Goal: Information Seeking & Learning: Learn about a topic

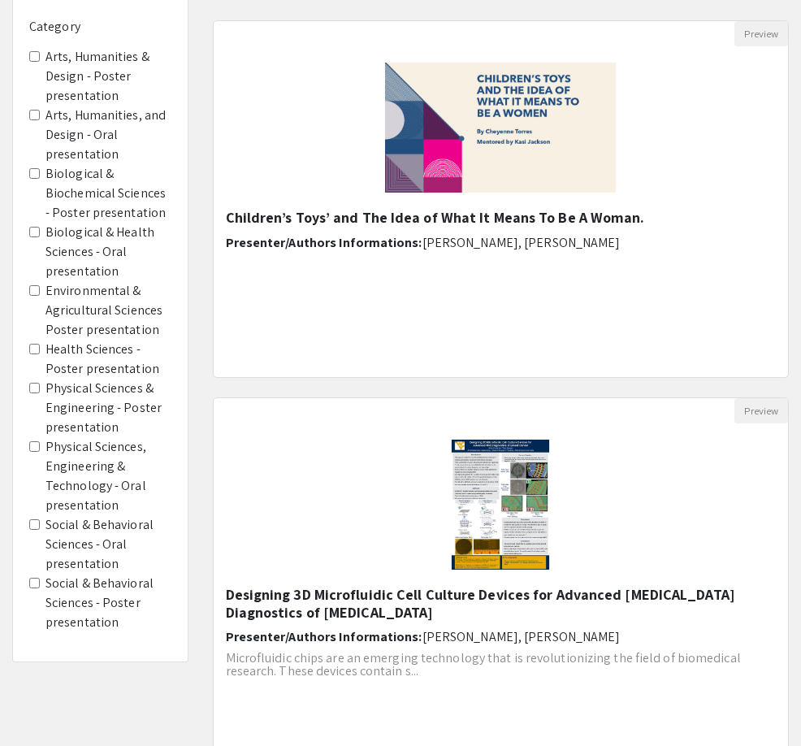
scroll to position [159, 0]
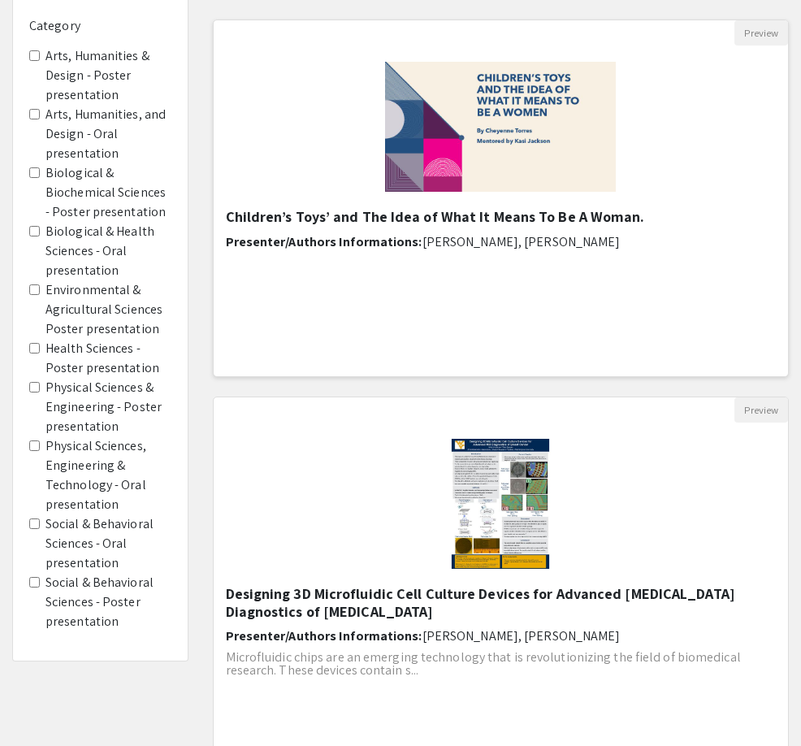
click at [533, 154] on img at bounding box center [500, 127] width 263 height 163
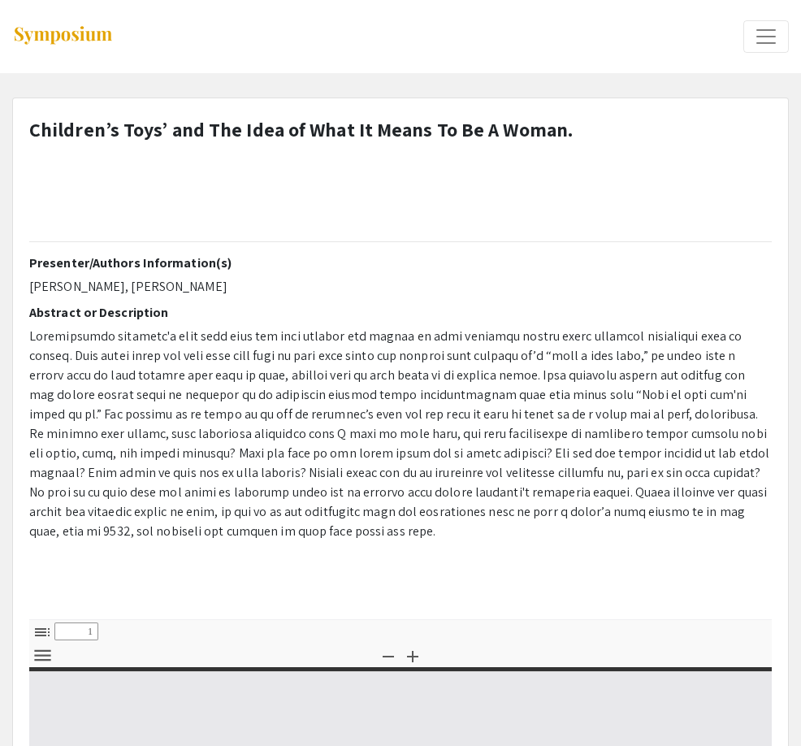
select select "custom"
type input "0"
select select "custom"
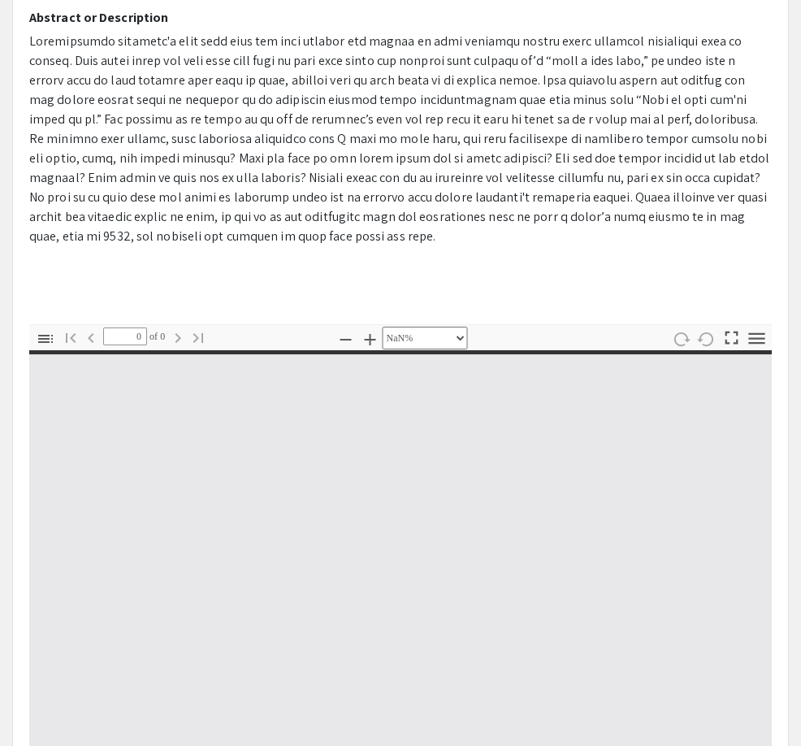
scroll to position [302, 0]
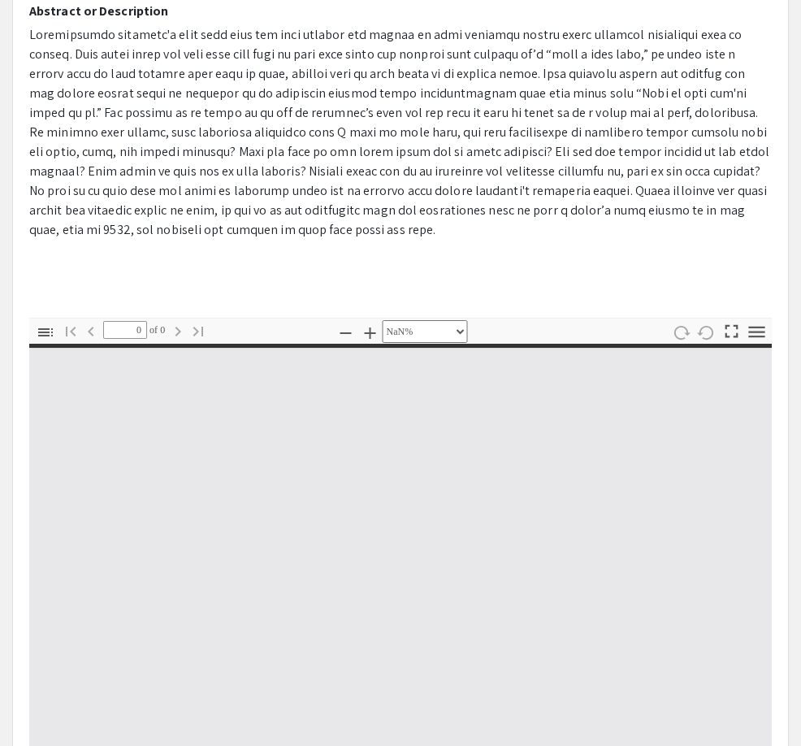
type input "1"
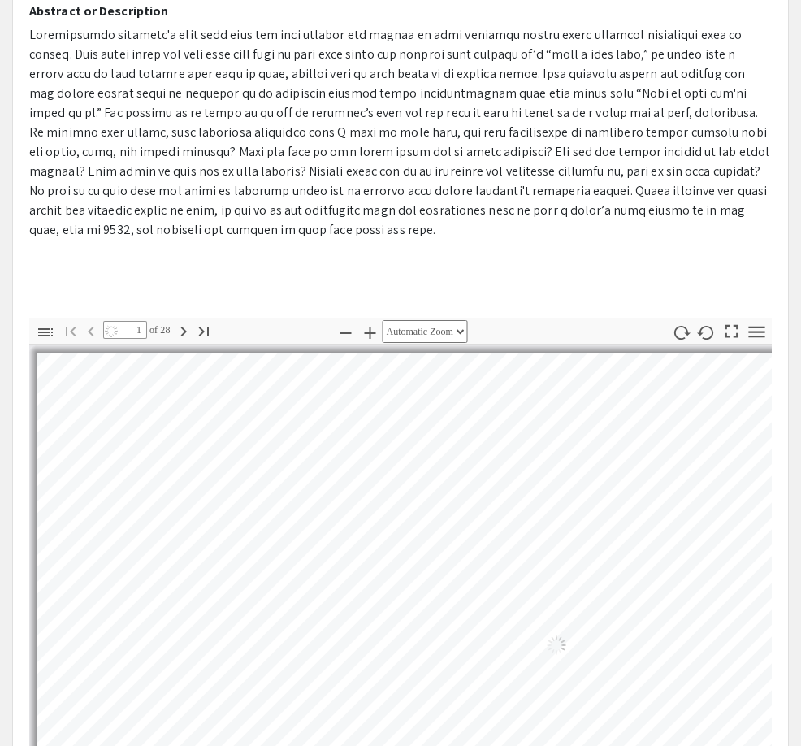
select select "auto"
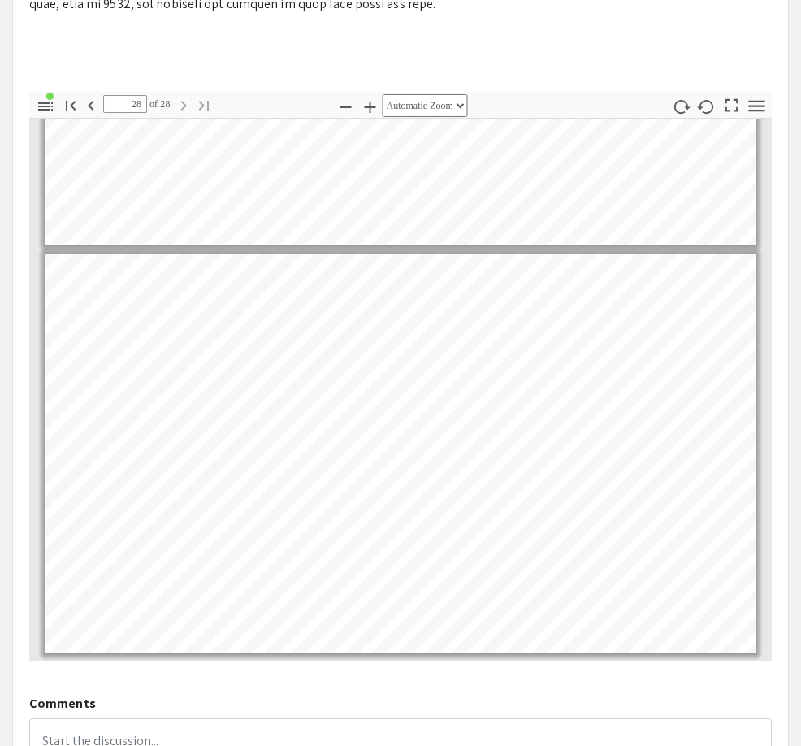
scroll to position [541, 0]
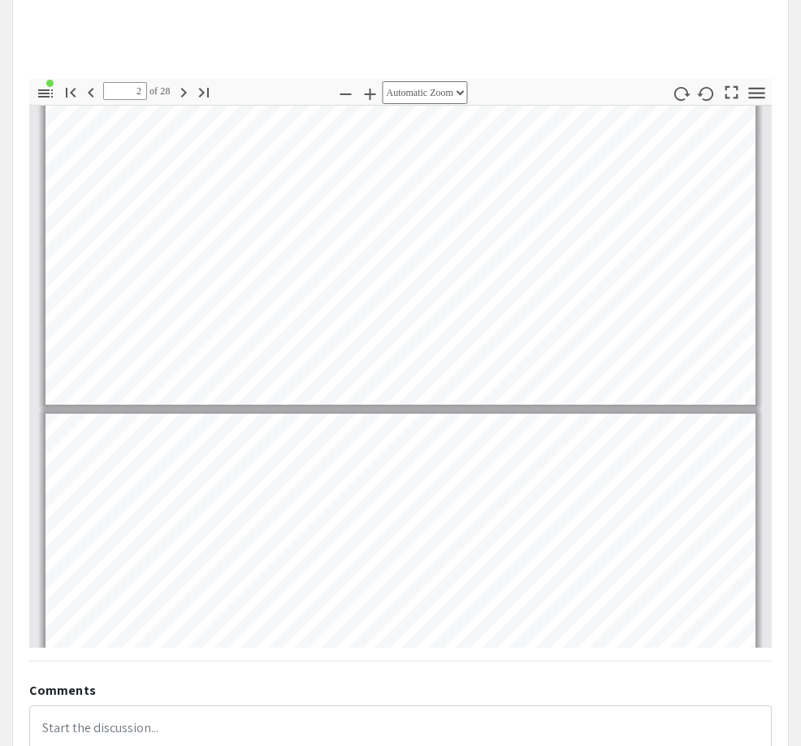
type input "1"
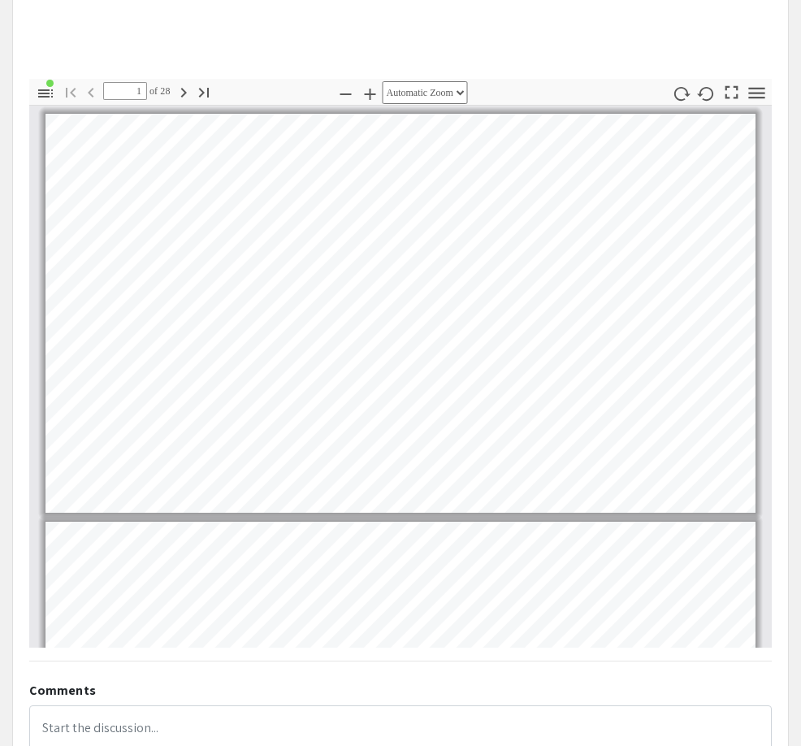
scroll to position [0, 0]
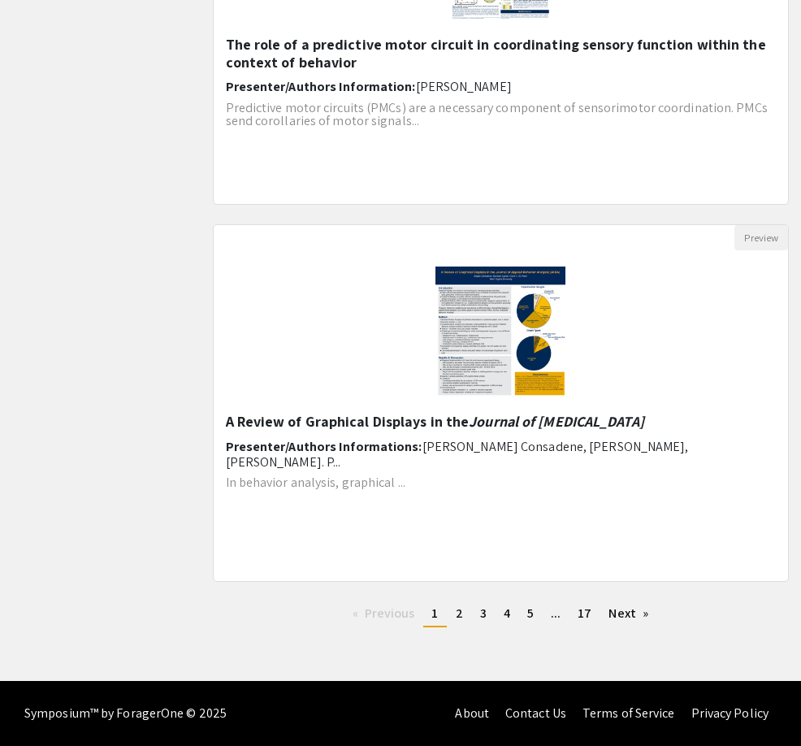
scroll to position [1840, 0]
click at [454, 613] on link "page 2" at bounding box center [460, 613] width 24 height 24
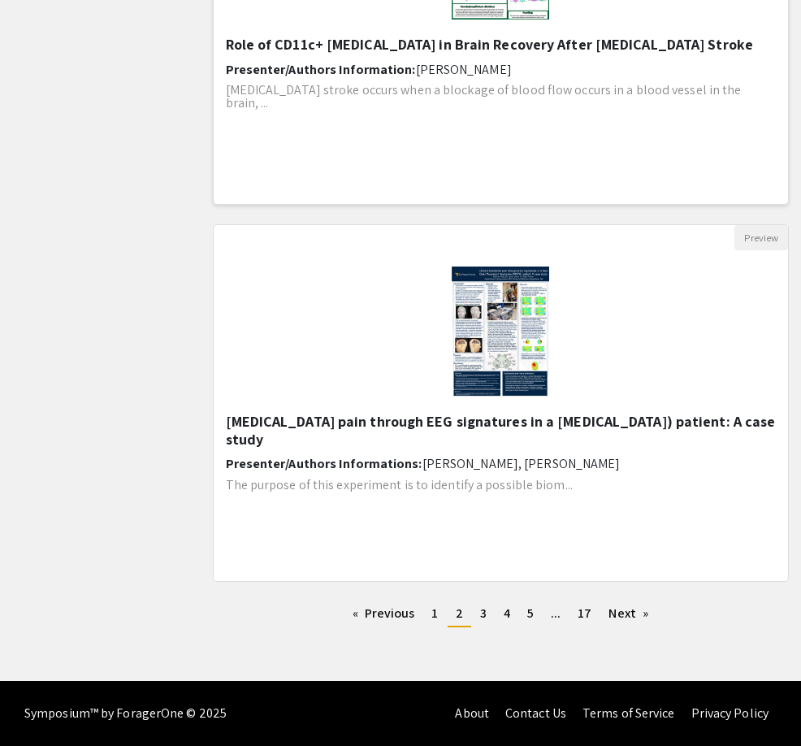
scroll to position [1840, 0]
click at [483, 615] on span "3" at bounding box center [483, 613] width 7 height 17
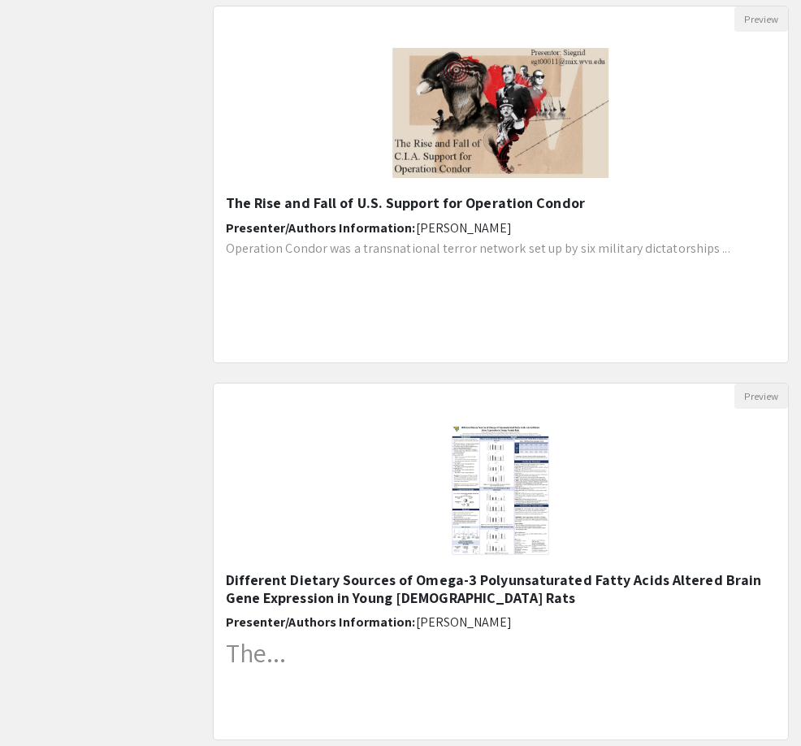
scroll to position [913, 0]
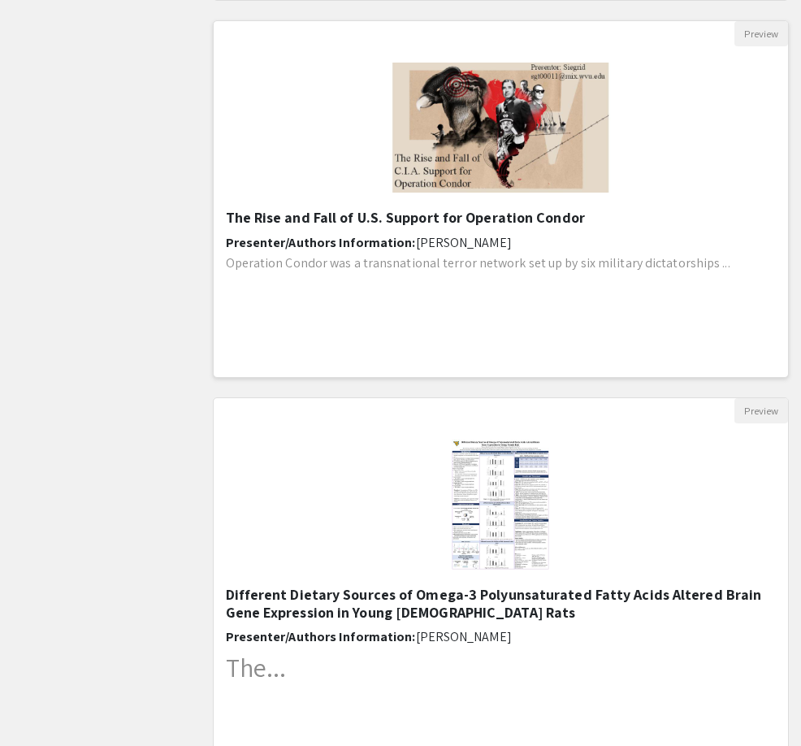
click at [336, 214] on h5 "The Rise and Fall of U.S. Support for Operation Condor" at bounding box center [501, 218] width 551 height 18
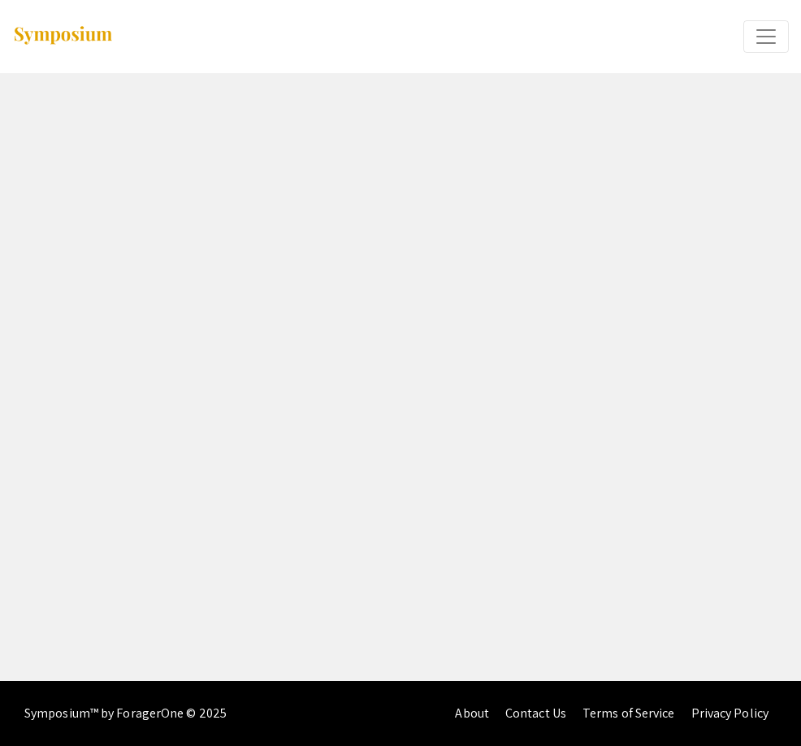
select select "custom"
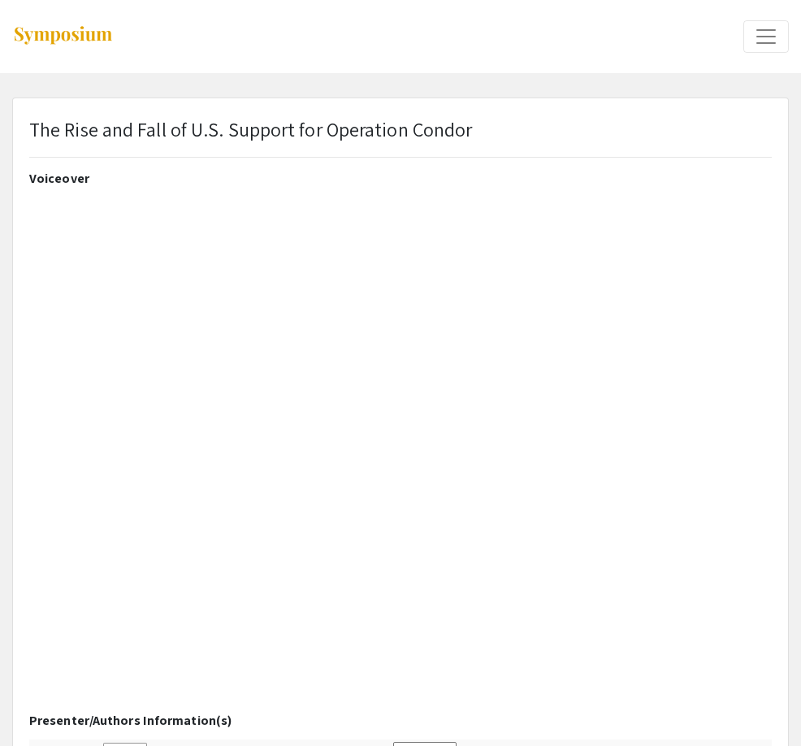
type input "0"
select select "custom"
type input "1"
select select "auto"
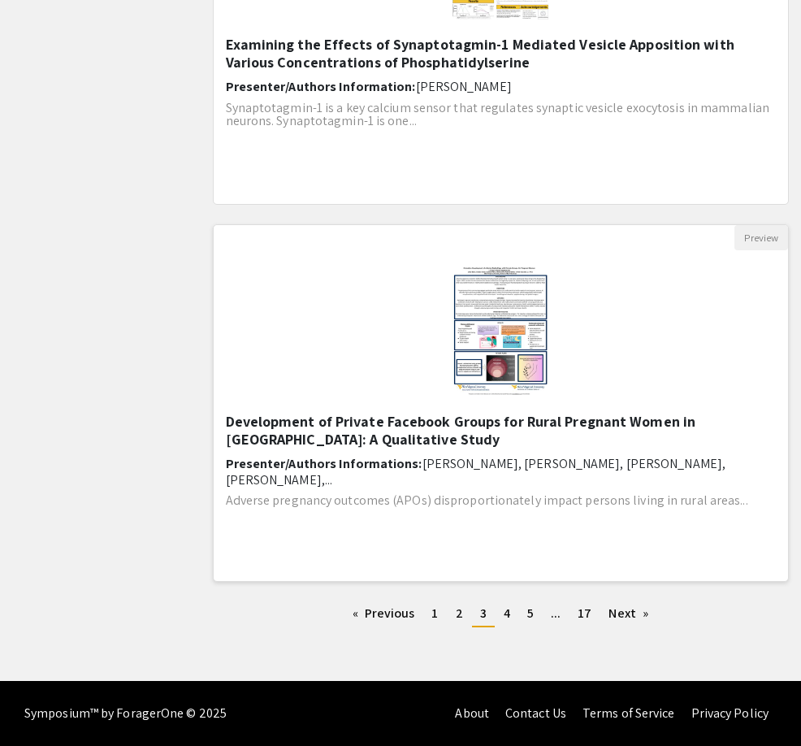
scroll to position [1840, 0]
click at [506, 613] on span "4" at bounding box center [507, 613] width 7 height 17
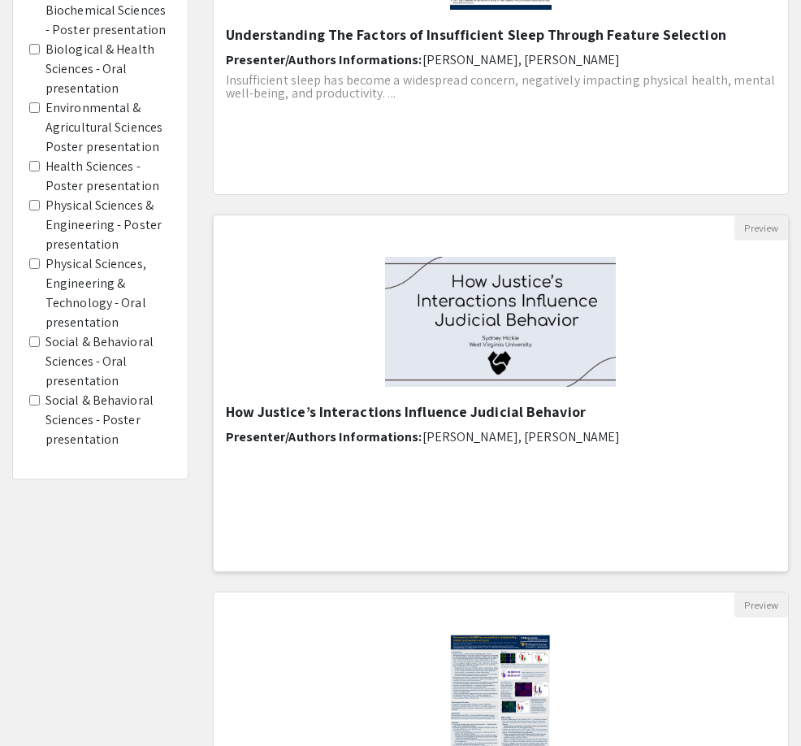
scroll to position [350, 0]
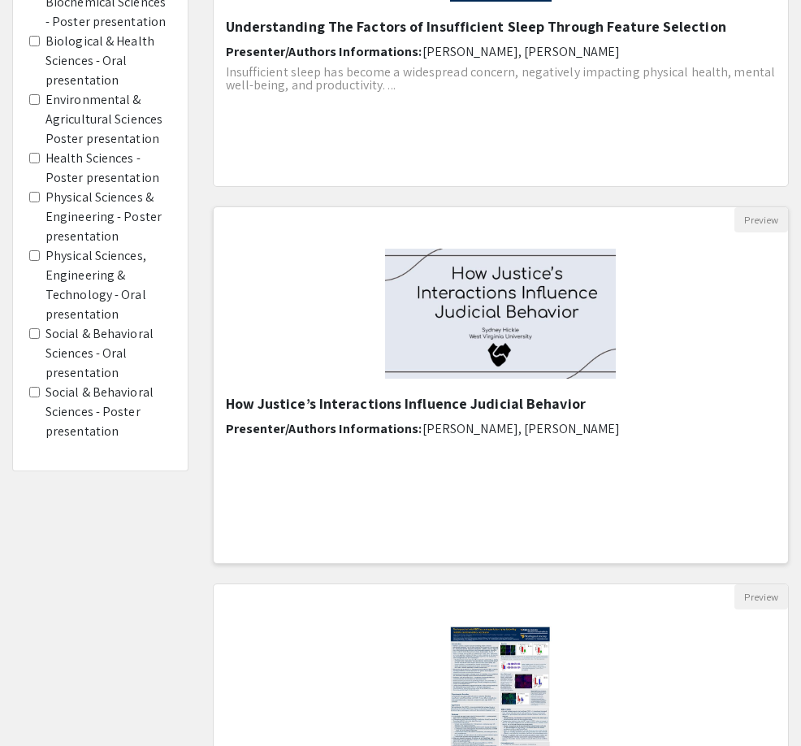
click at [358, 400] on h5 "How Justice’s Interactions Influence Judicial Behavior" at bounding box center [501, 404] width 551 height 18
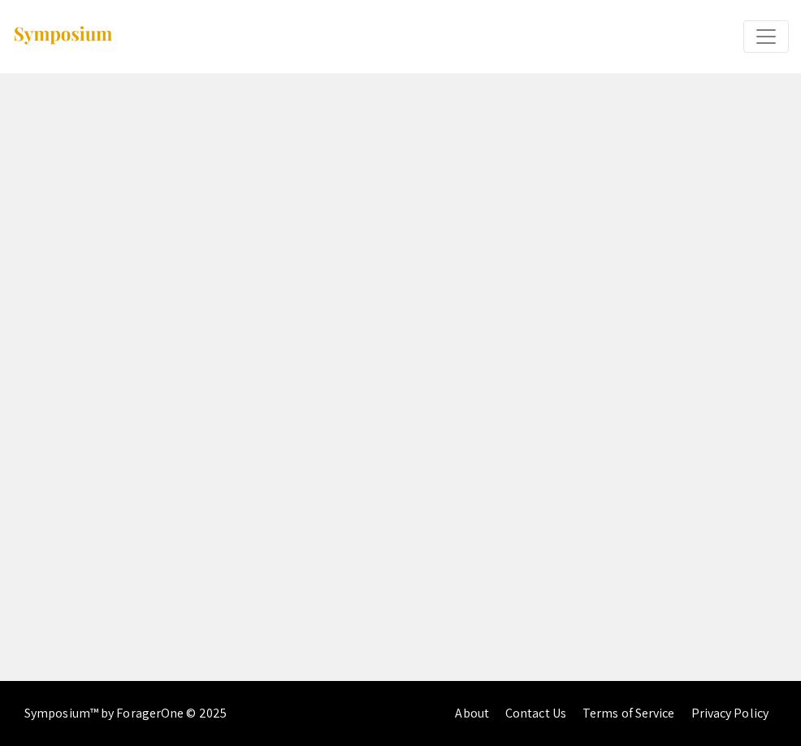
select select "custom"
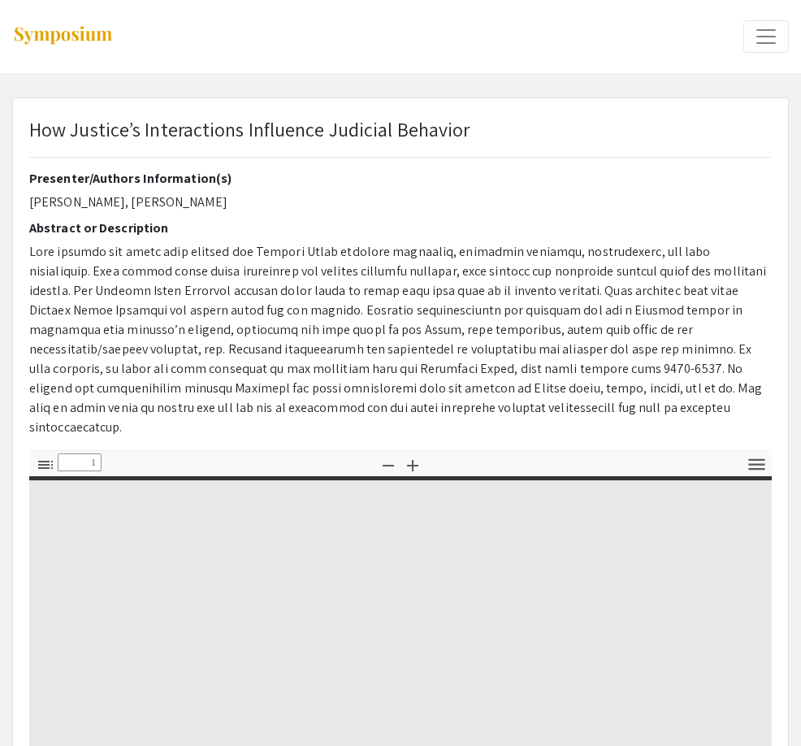
type input "0"
select select "custom"
type input "1"
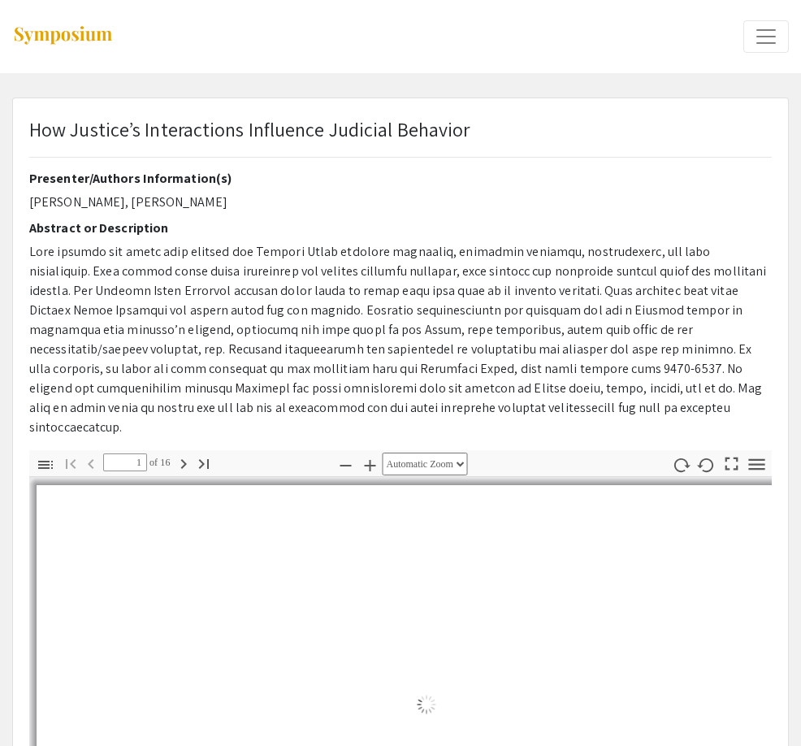
select select "auto"
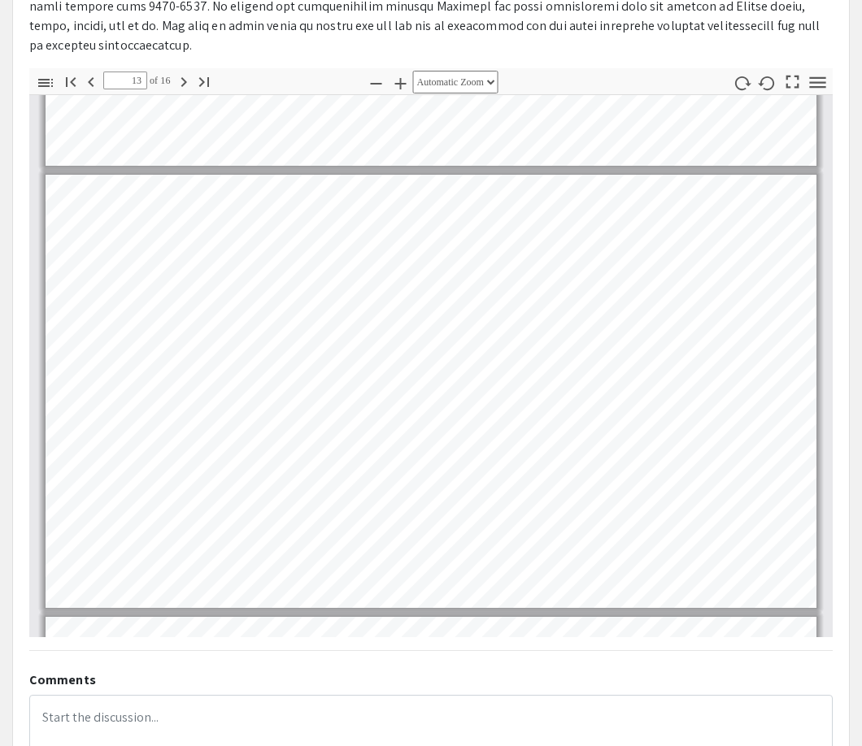
scroll to position [5239, 0]
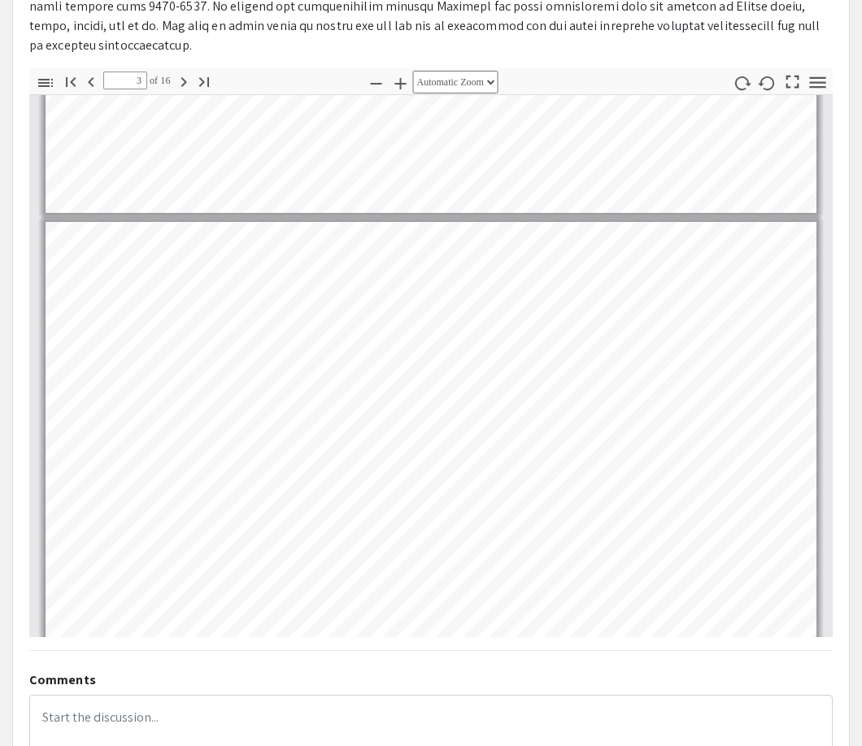
type input "2"
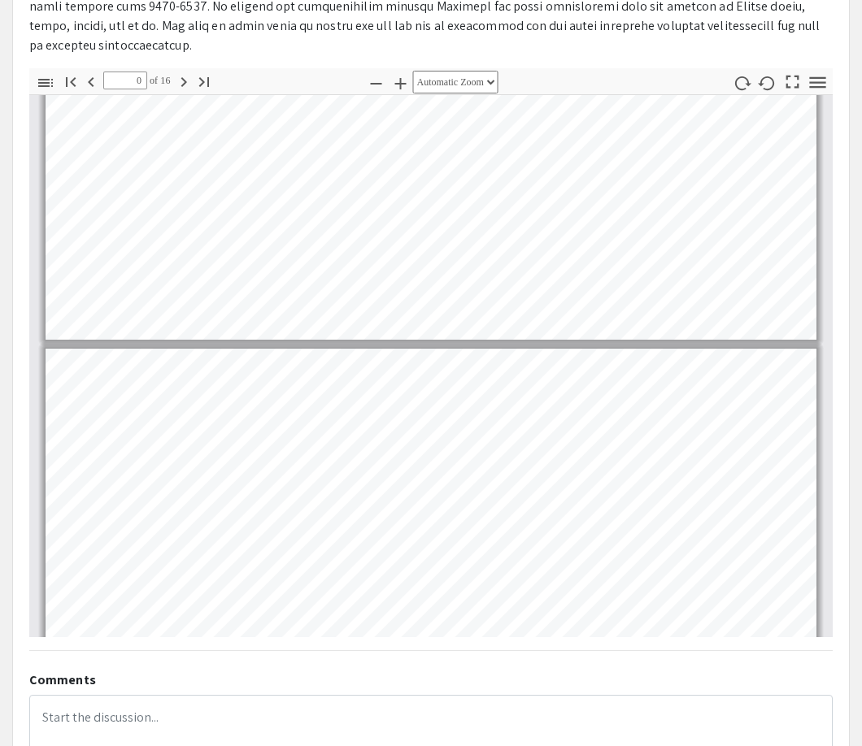
scroll to position [332, 0]
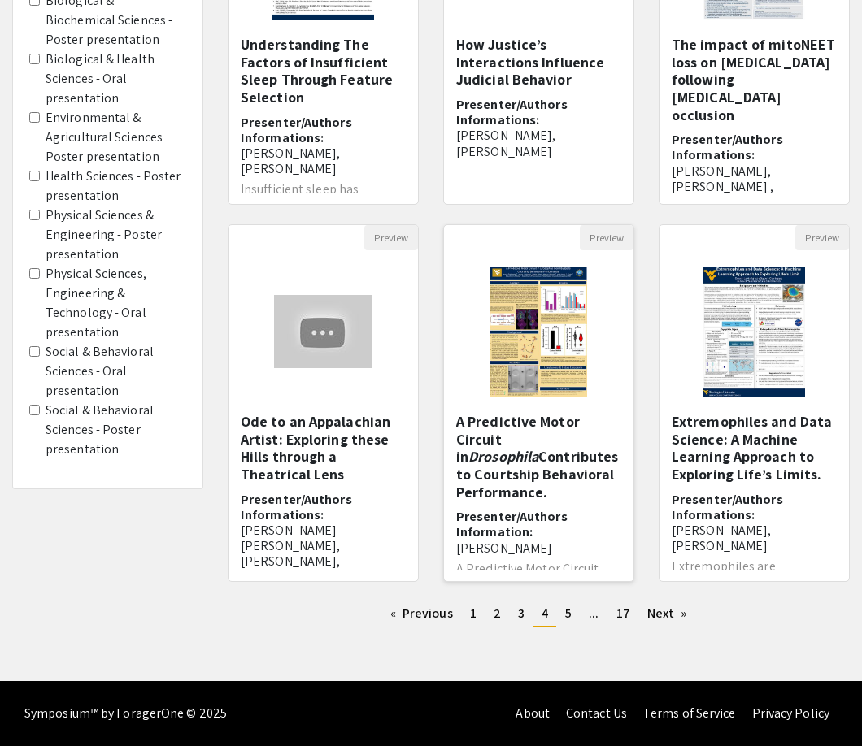
click at [521, 451] on h5 "A Predictive Motor Circuit in Drosophila Contributes to Courtship Behavioral Pe…" at bounding box center [538, 457] width 165 height 88
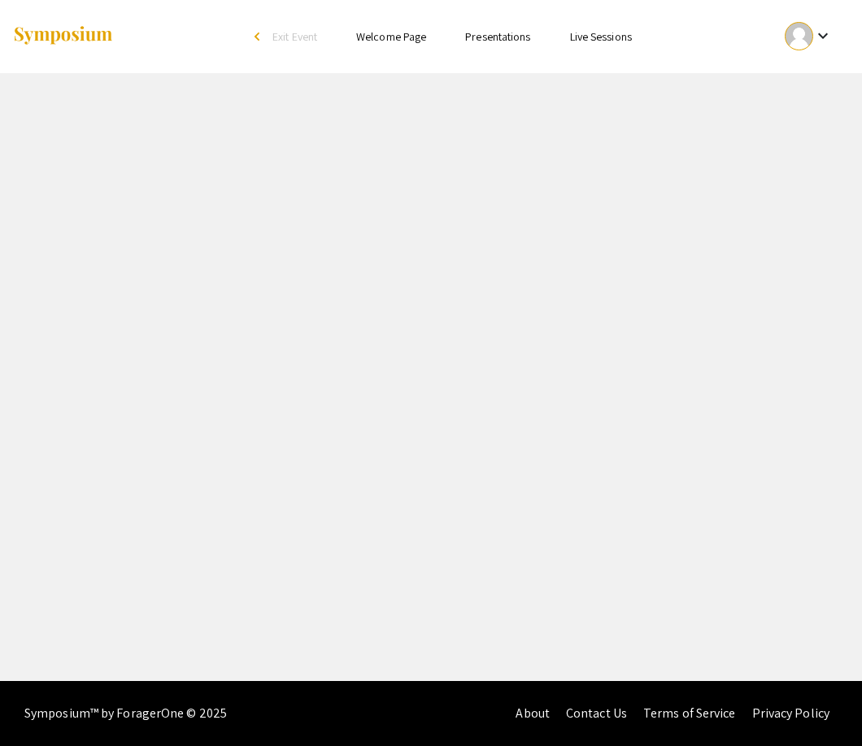
select select "custom"
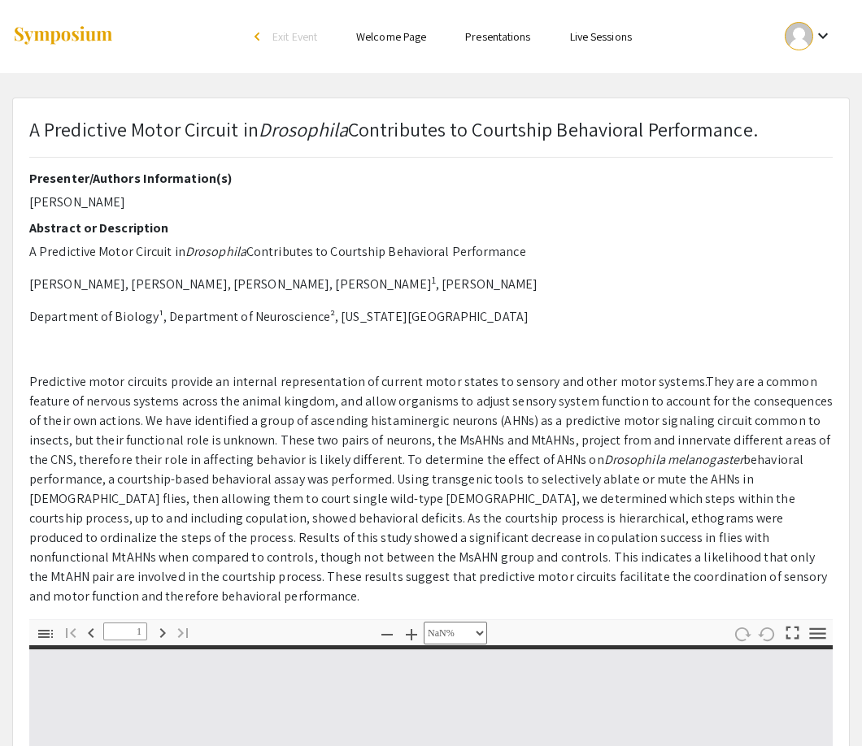
type input "0"
select select "custom"
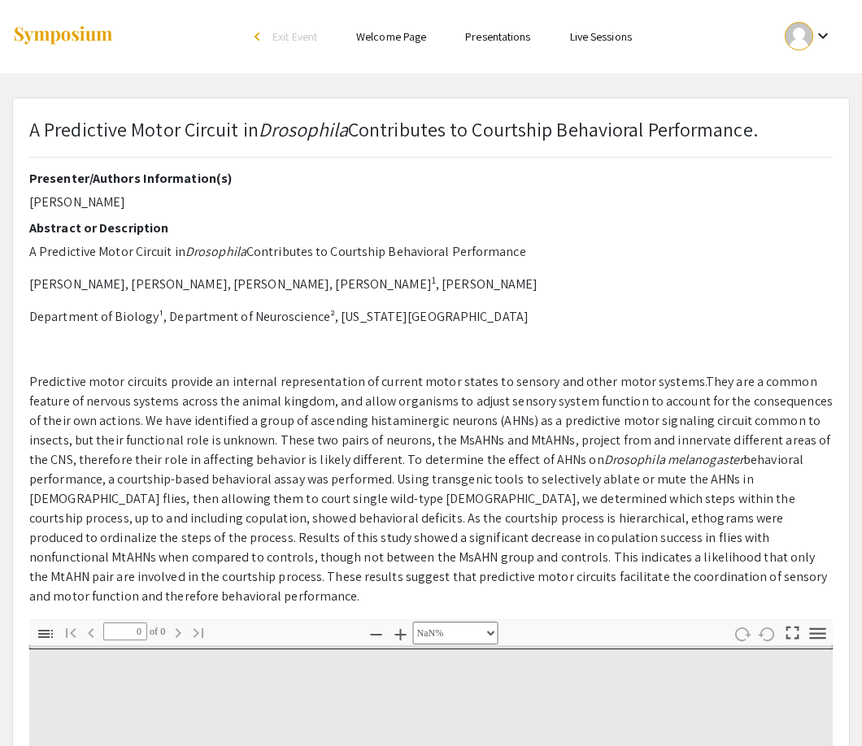
type input "1"
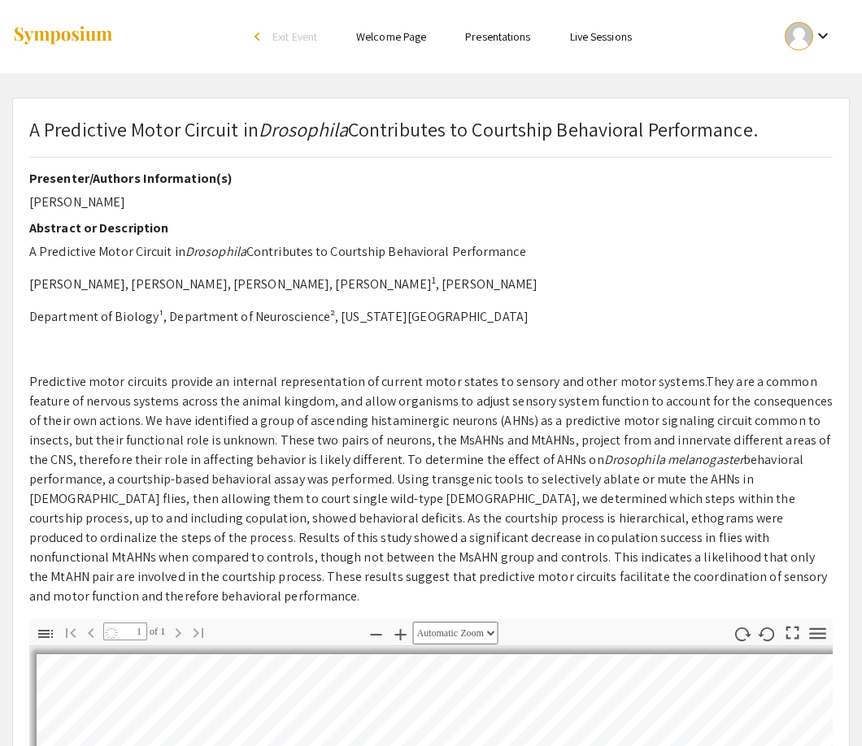
select select "auto"
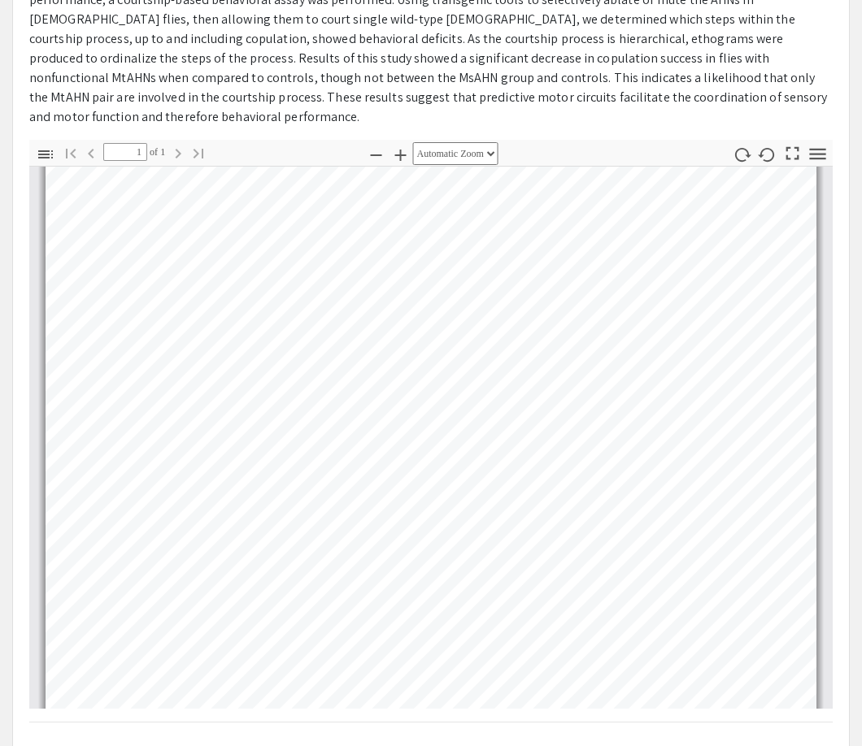
scroll to position [73, 0]
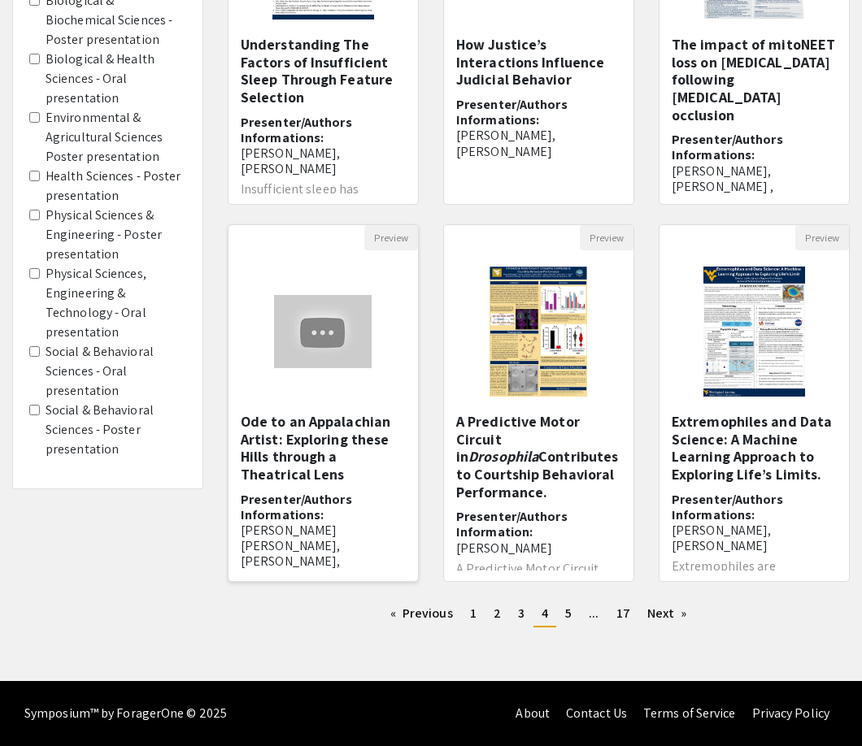
scroll to position [254, 0]
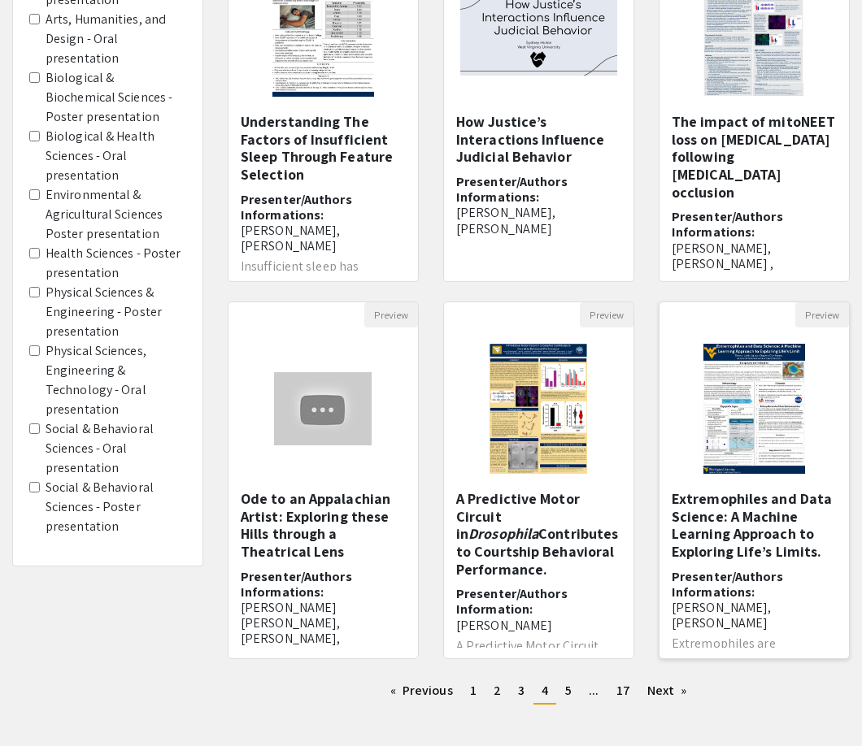
click at [744, 545] on h5 "Extremophiles and Data Science: A Machine Learning Approach to Exploring Life’s…" at bounding box center [753, 525] width 165 height 70
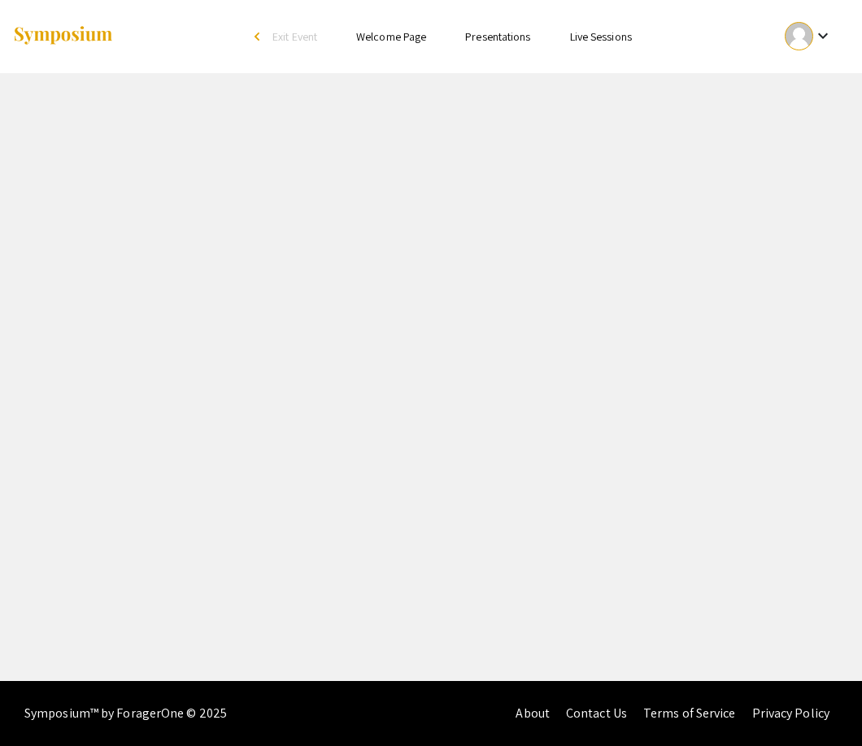
select select "custom"
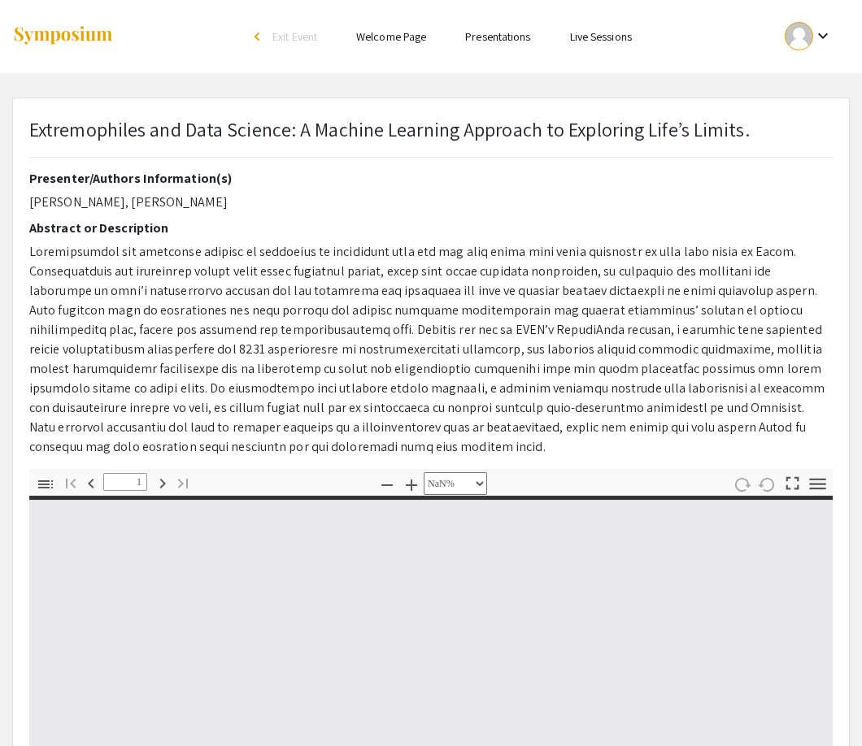
type input "0"
select select "custom"
type input "1"
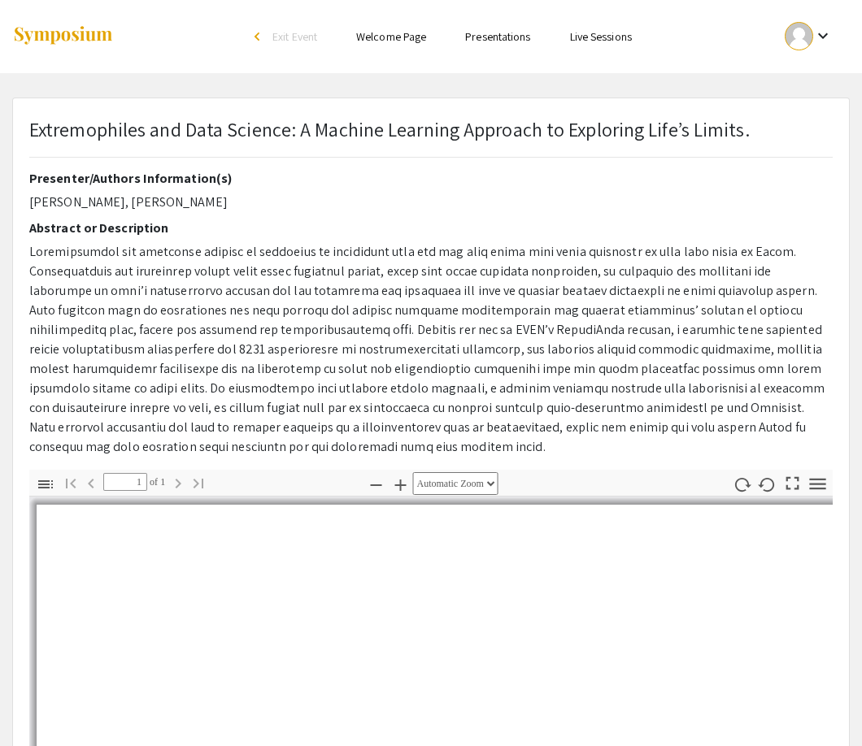
select select "auto"
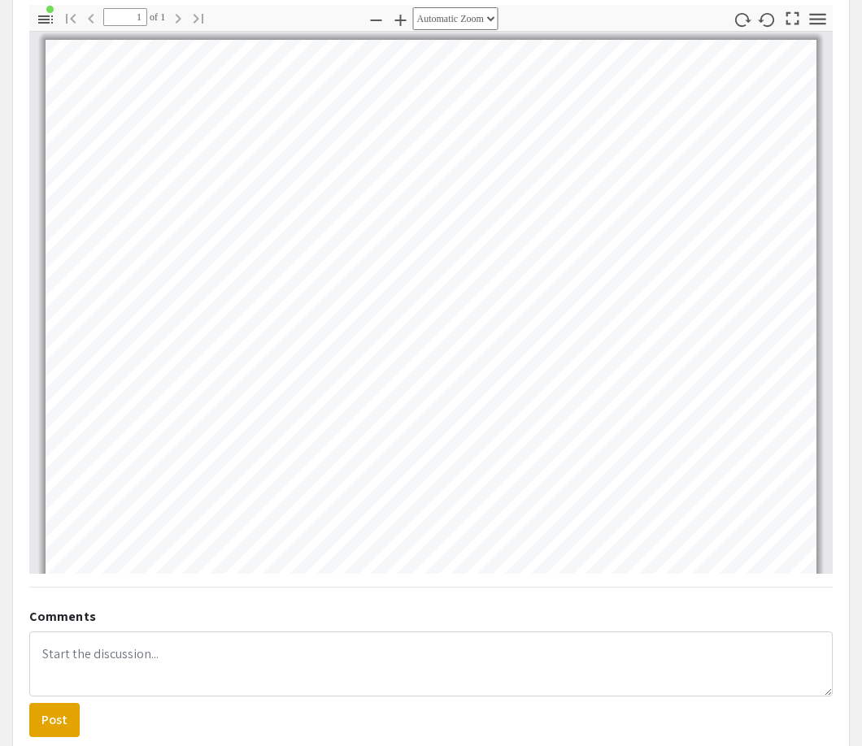
scroll to position [464, 0]
